Goal: Transaction & Acquisition: Purchase product/service

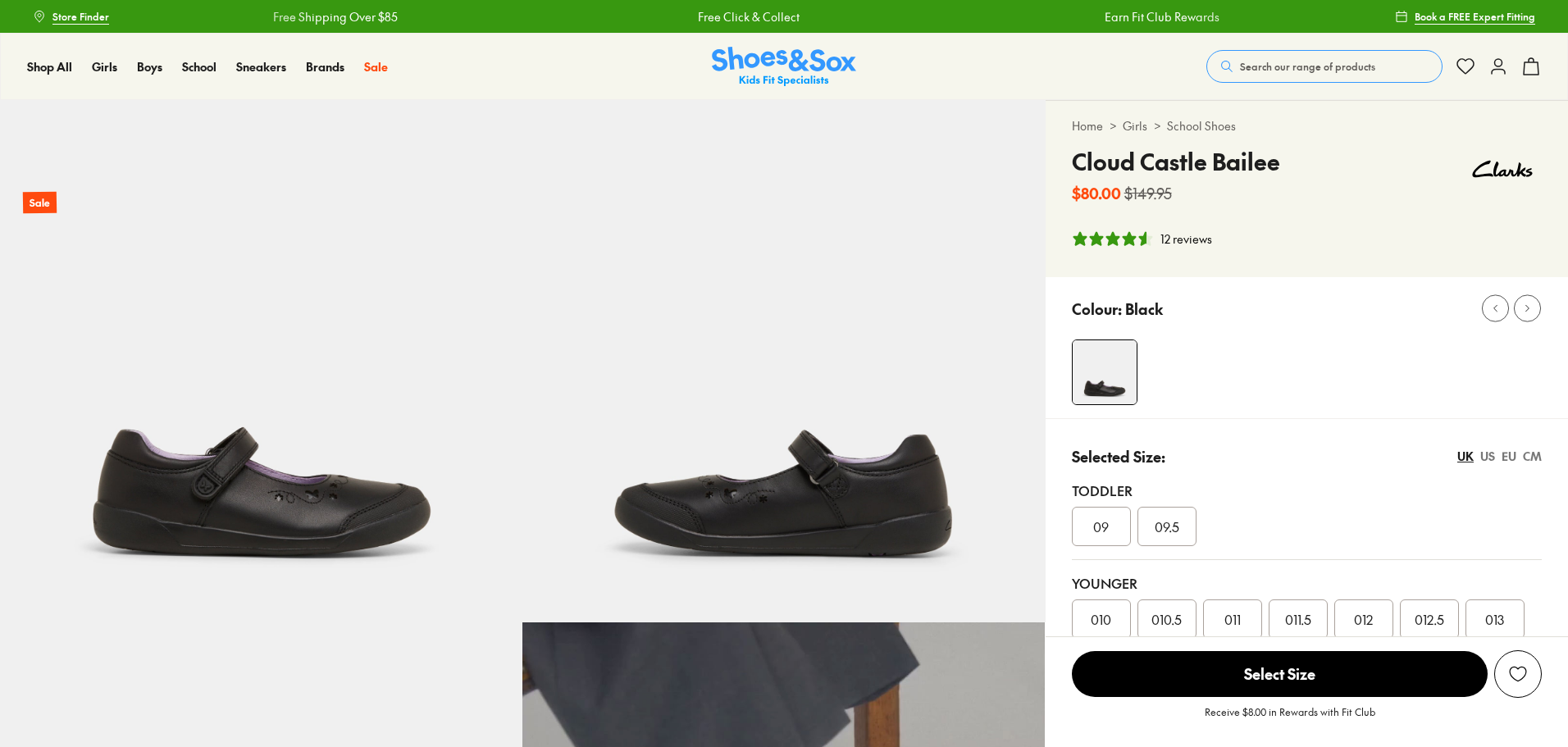
select select "*"
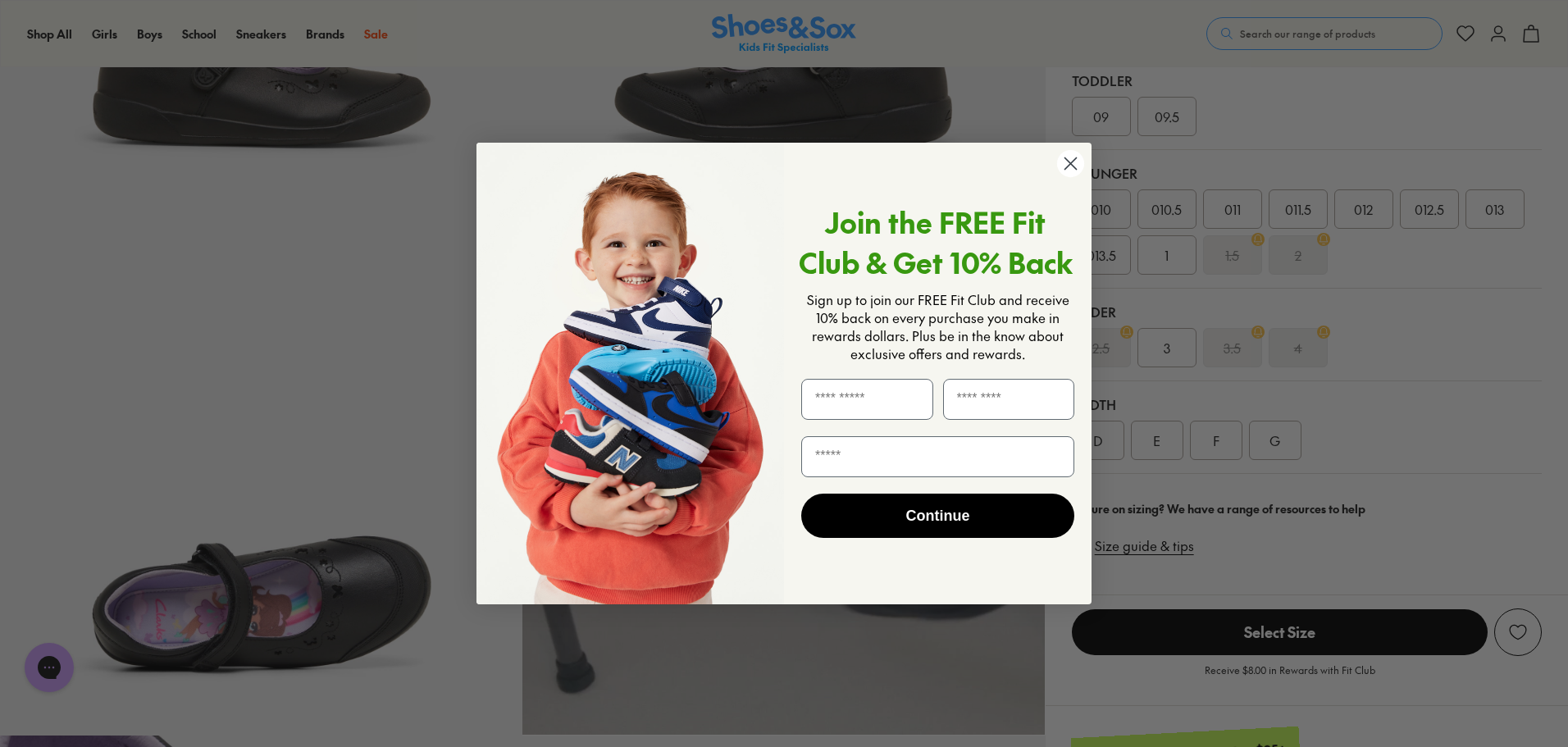
click at [1070, 168] on circle "Close dialog" at bounding box center [1070, 163] width 27 height 27
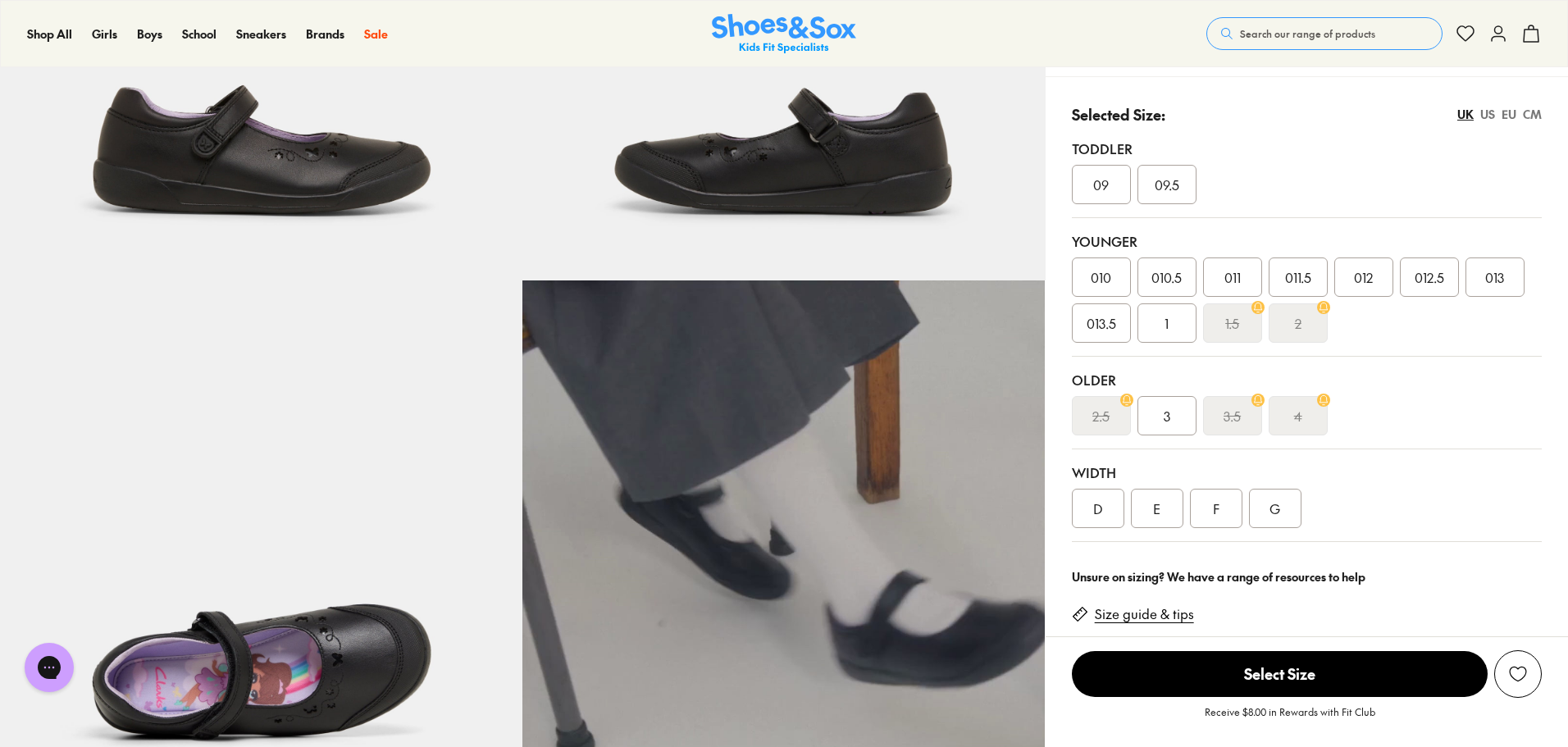
scroll to position [328, 0]
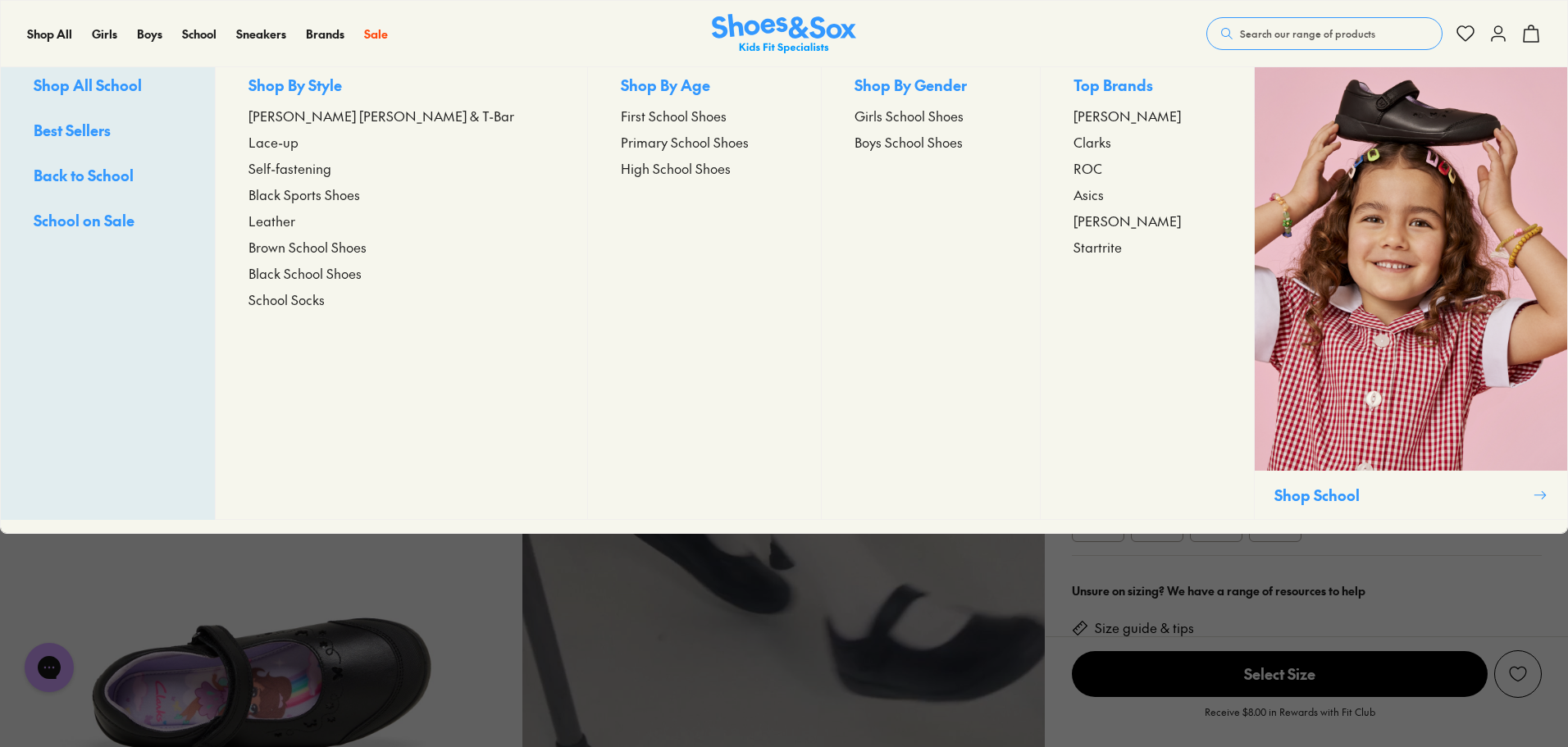
click at [330, 125] on span "[PERSON_NAME] [PERSON_NAME] & T-Bar" at bounding box center [381, 116] width 266 height 20
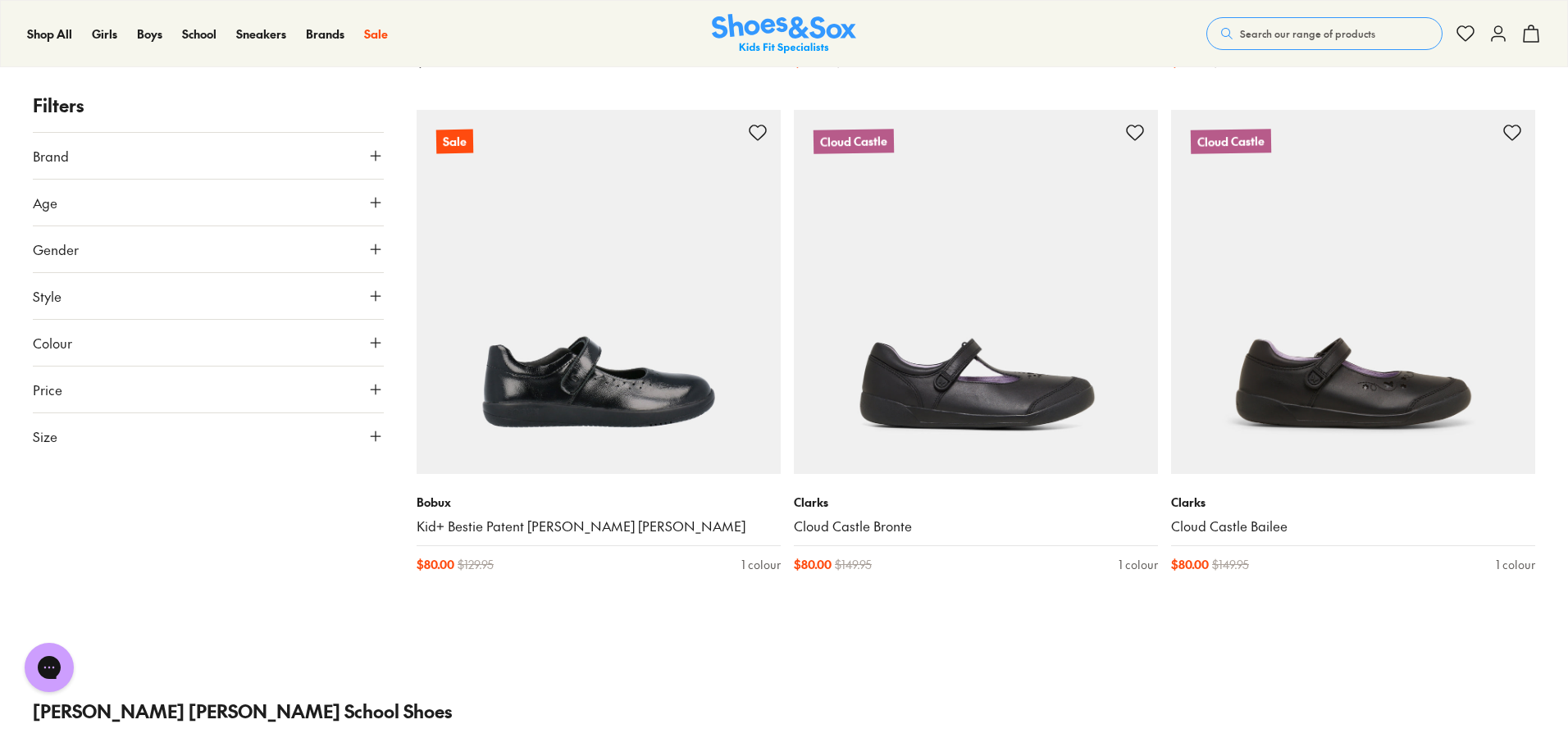
scroll to position [3854, 0]
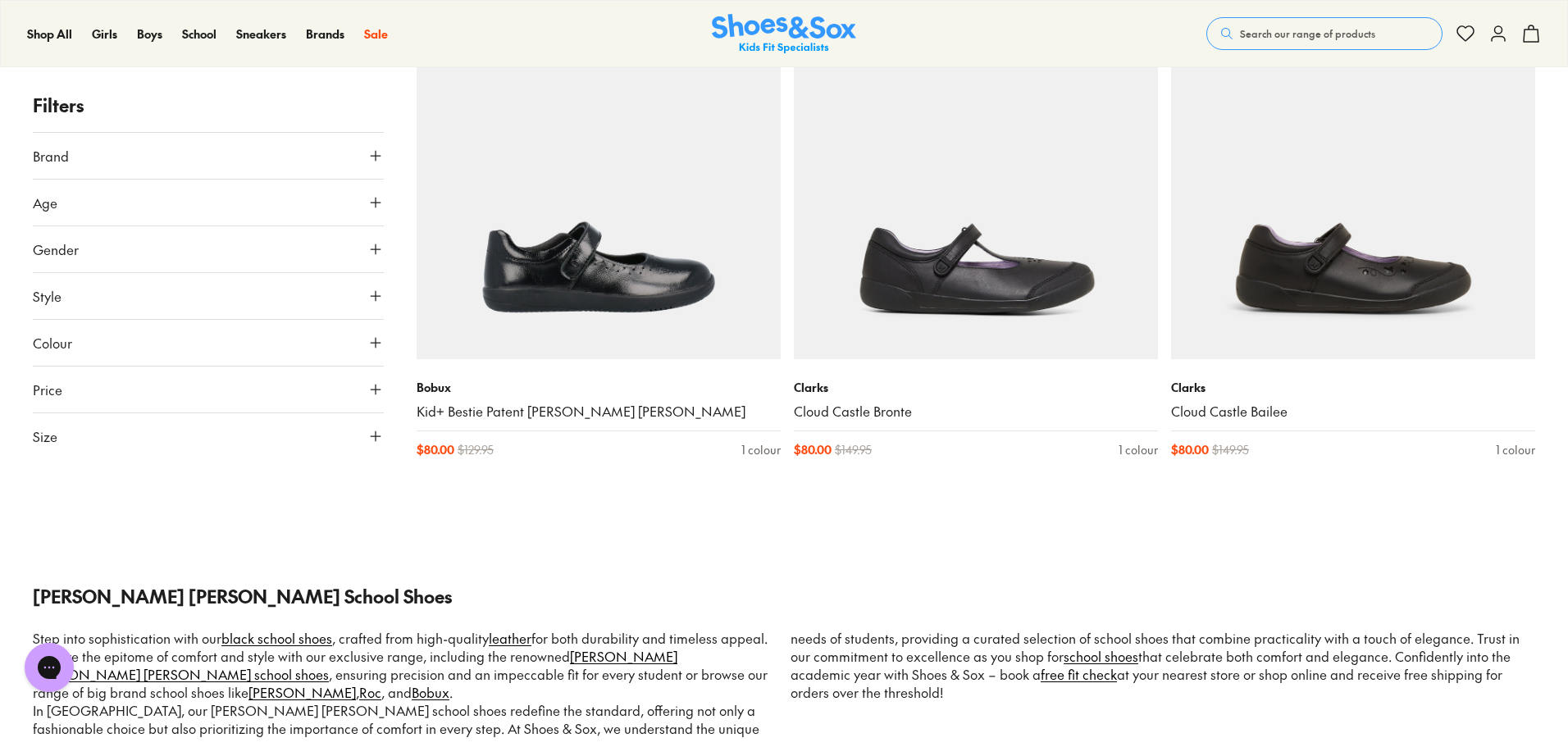
click at [375, 202] on use at bounding box center [375, 202] width 10 height 10
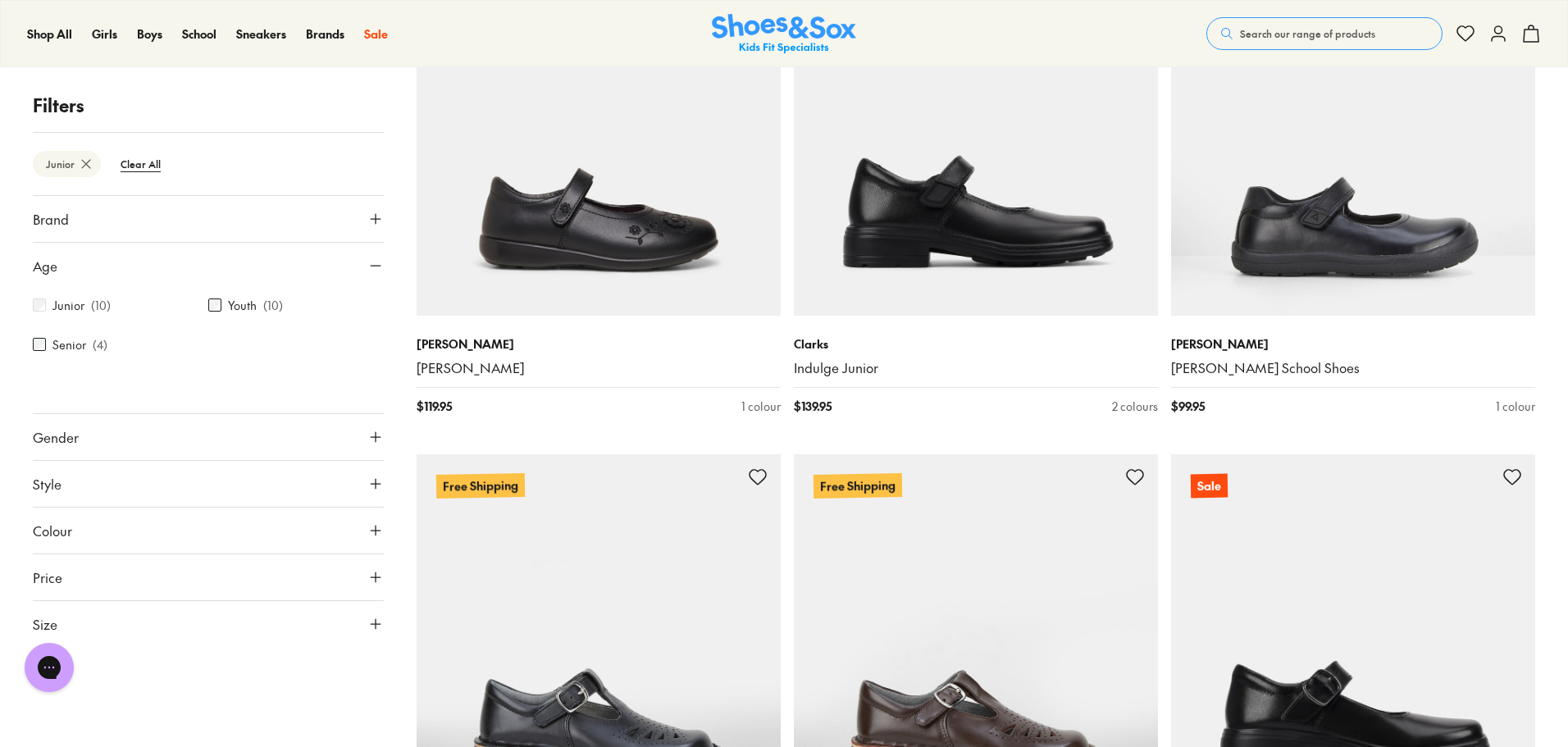
scroll to position [381, 0]
click at [115, 615] on button "Size" at bounding box center [208, 624] width 351 height 46
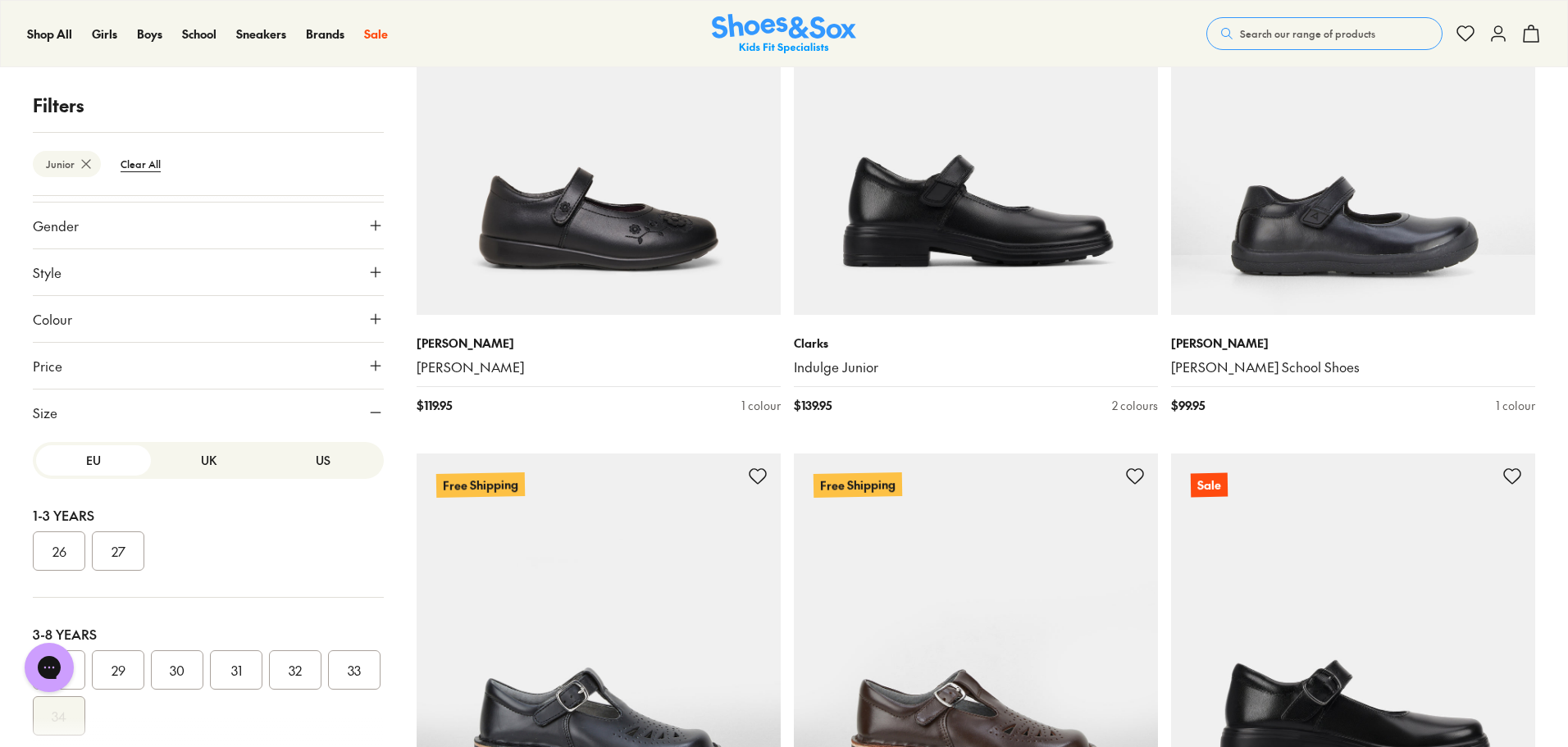
scroll to position [215, 0]
click at [311, 454] on button "US" at bounding box center [323, 457] width 115 height 30
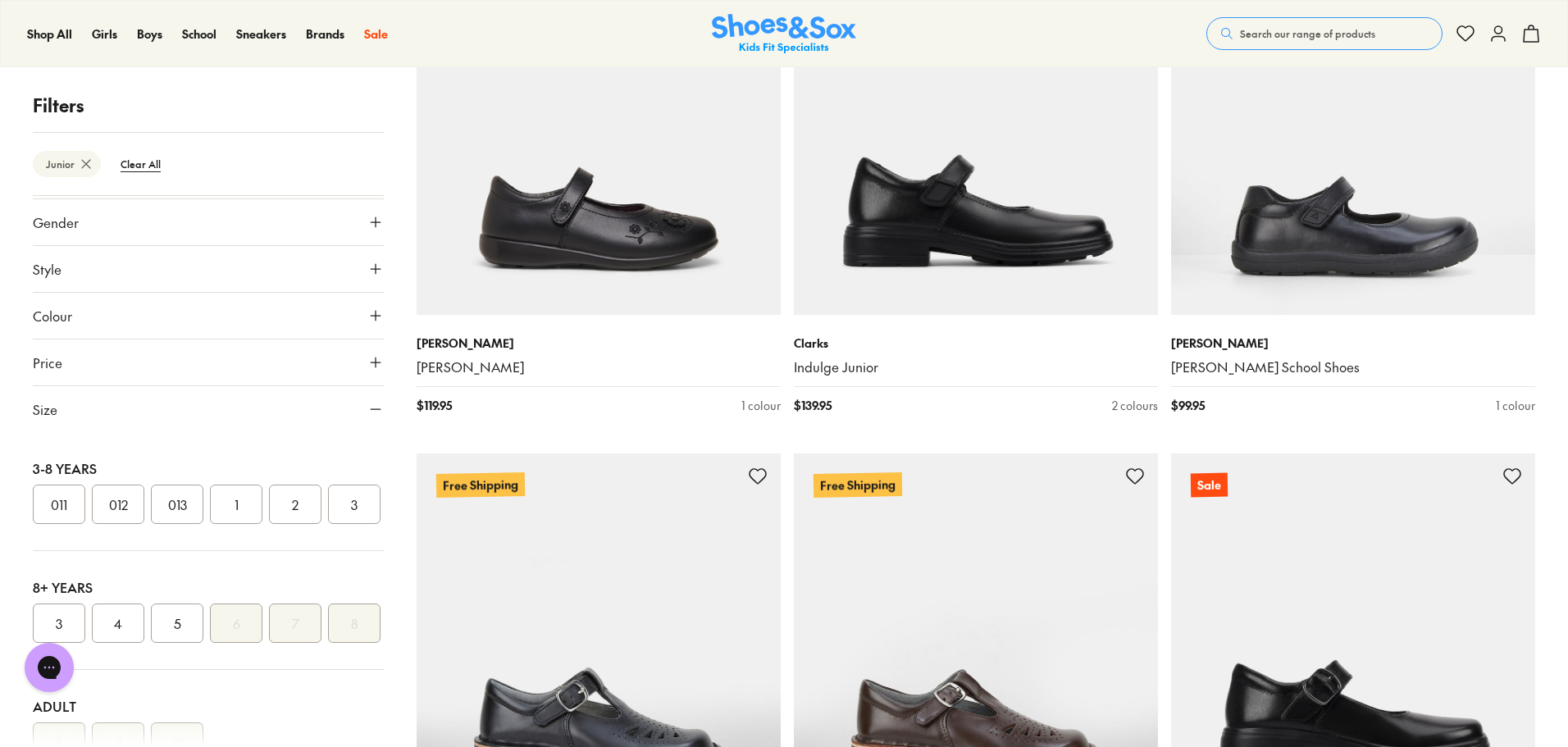
scroll to position [164, 0]
click at [295, 510] on button "2" at bounding box center [294, 502] width 52 height 39
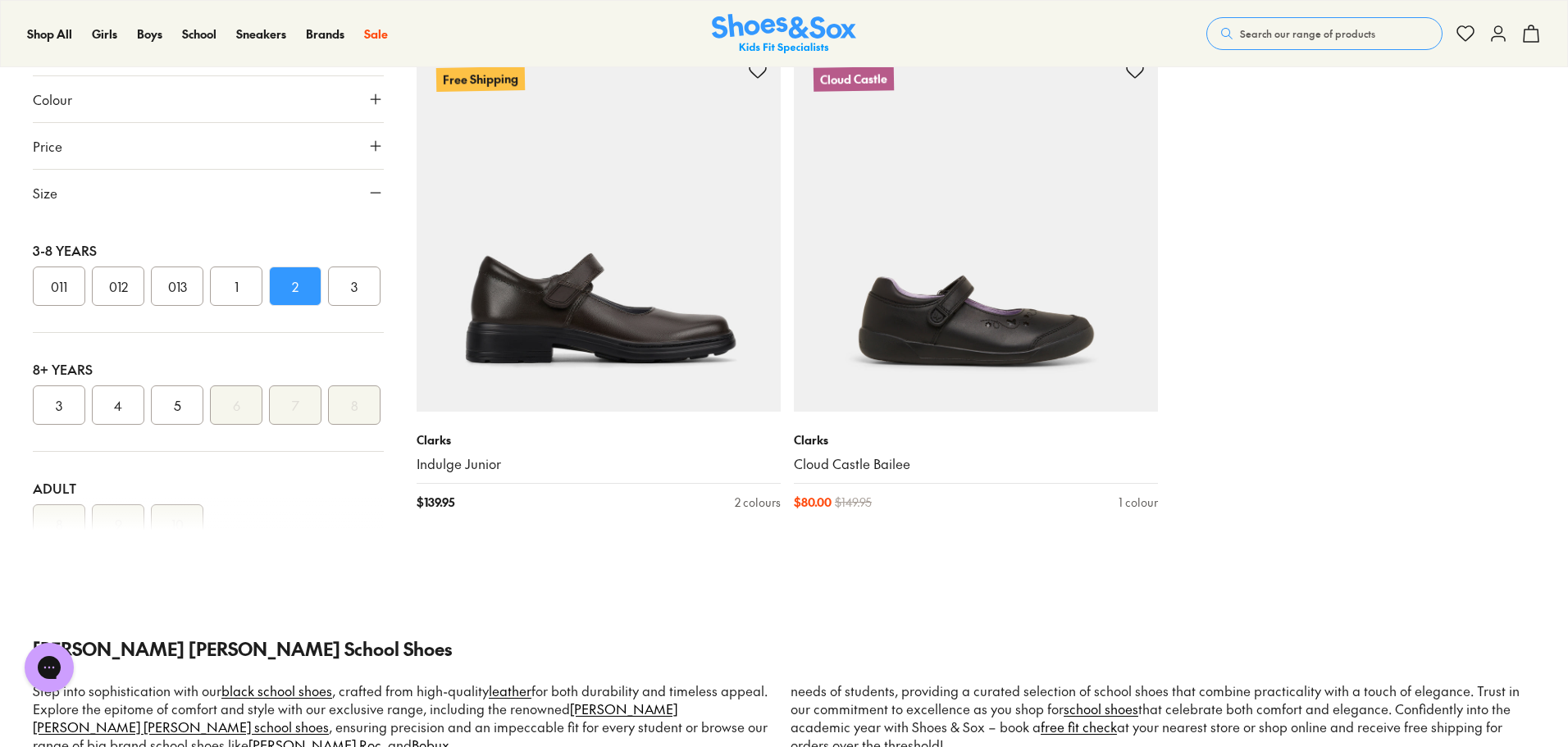
scroll to position [1364, 0]
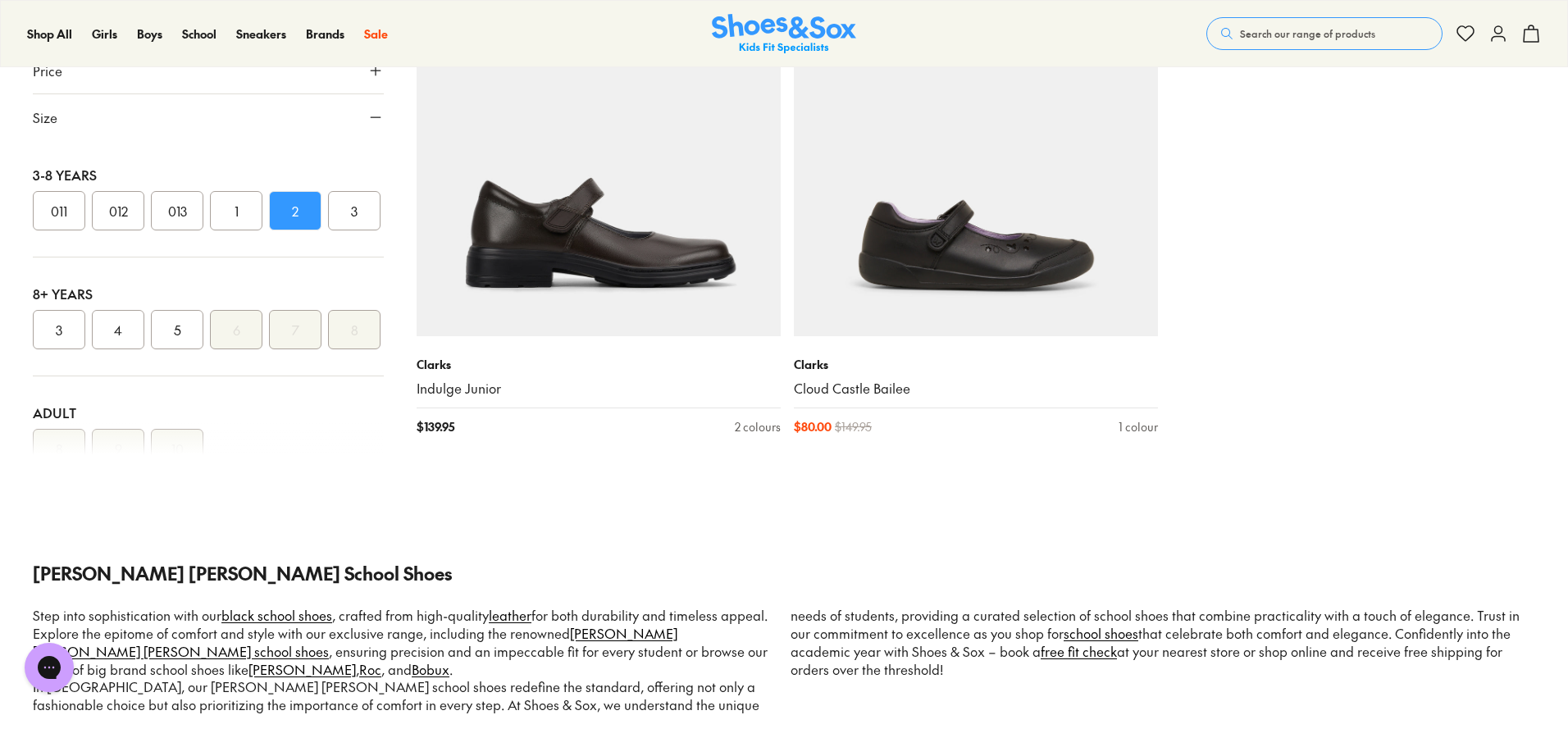
click at [999, 231] on img at bounding box center [975, 153] width 364 height 364
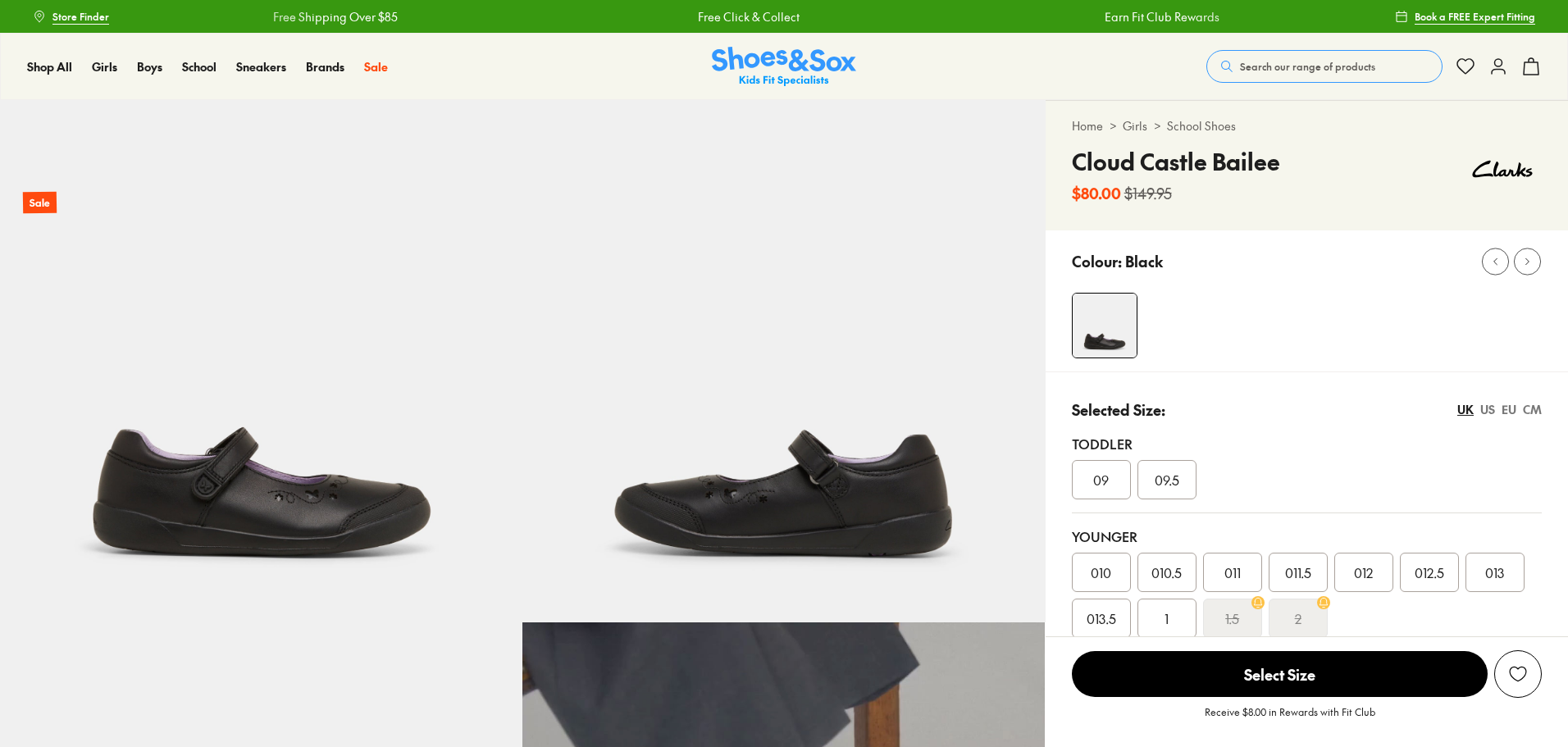
select select "*"
